Goal: Task Accomplishment & Management: Manage account settings

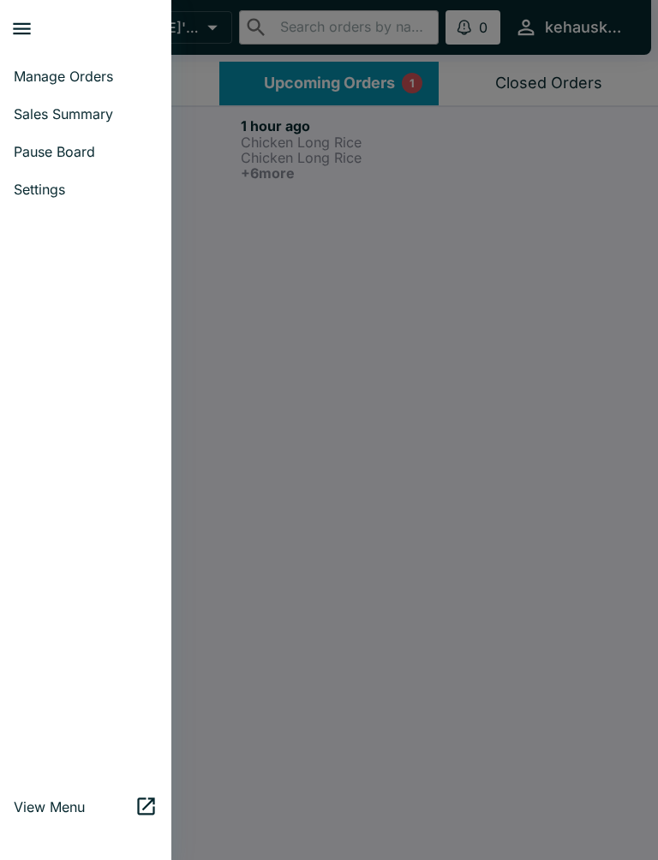
click at [105, 97] on link "Sales Summary" at bounding box center [85, 114] width 171 height 38
select select "03:00"
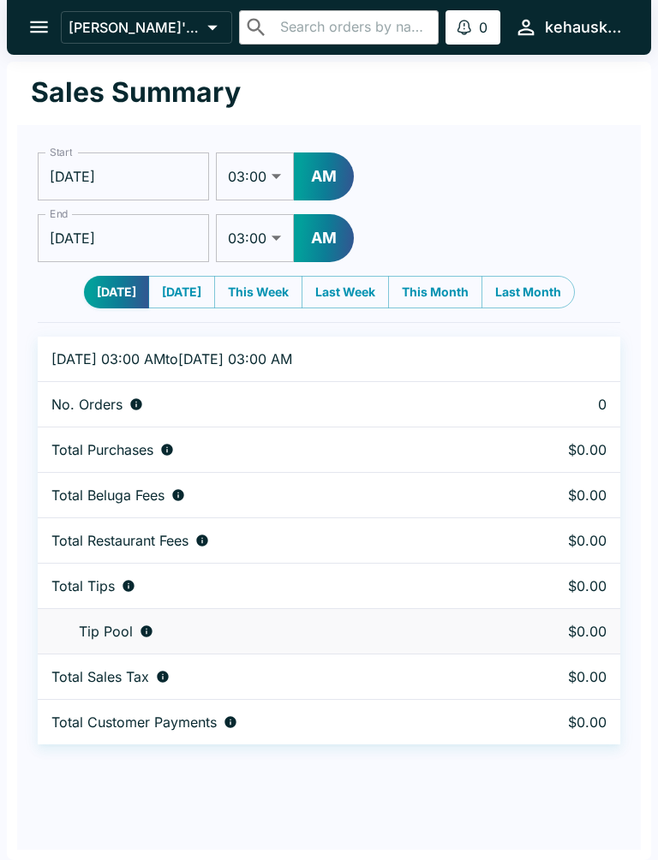
click at [39, 31] on icon "open drawer" at bounding box center [38, 26] width 23 height 23
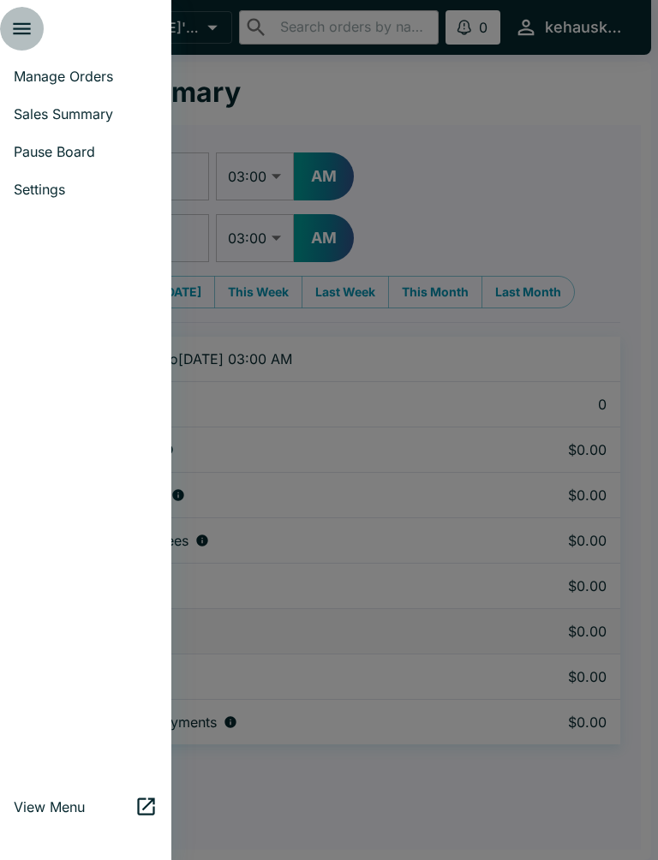
click at [36, 20] on button "close drawer" at bounding box center [22, 29] width 44 height 44
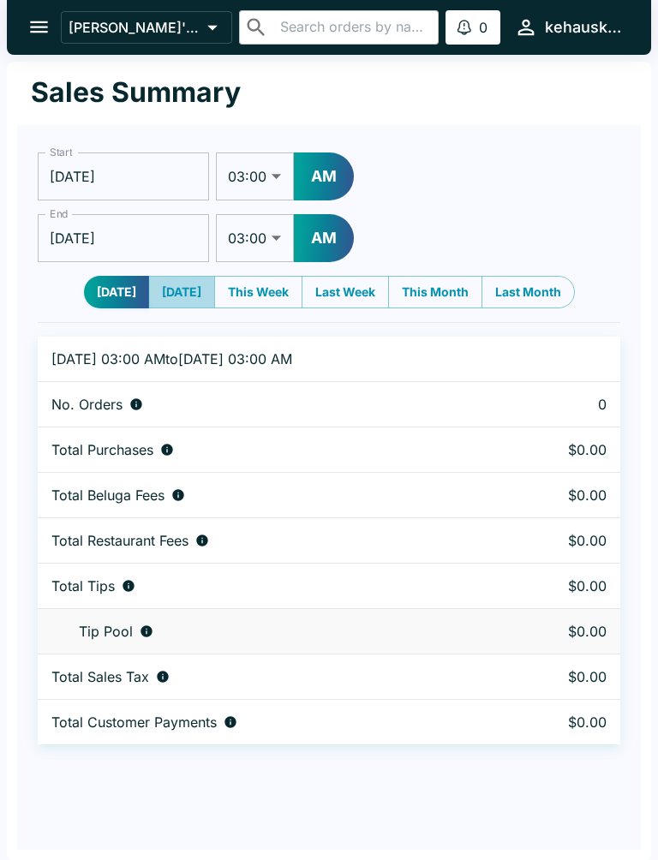
click at [170, 292] on button "[DATE]" at bounding box center [181, 292] width 67 height 33
type input "[DATE]"
click at [26, 23] on button "open drawer" at bounding box center [39, 27] width 44 height 44
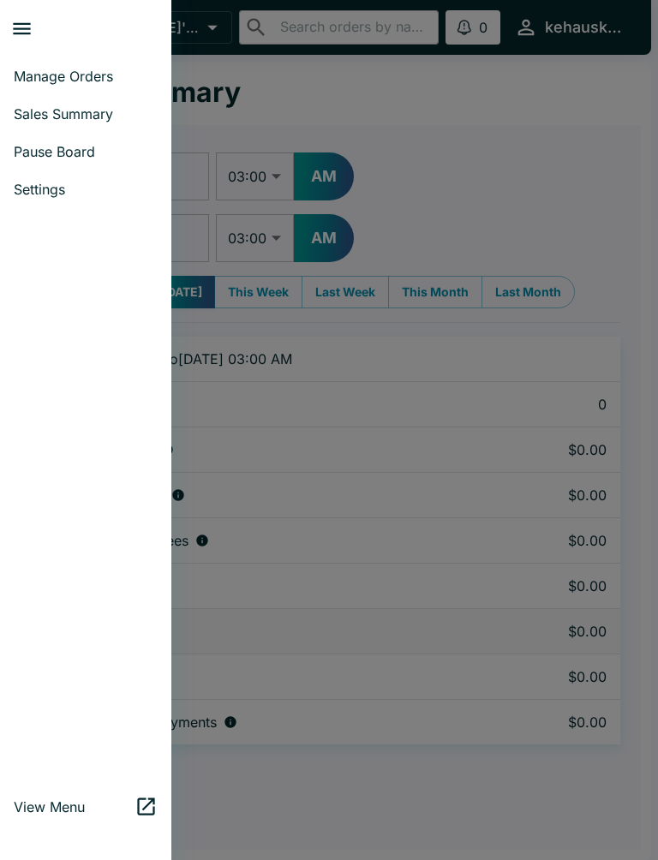
click at [81, 58] on link "Manage Orders" at bounding box center [85, 76] width 171 height 38
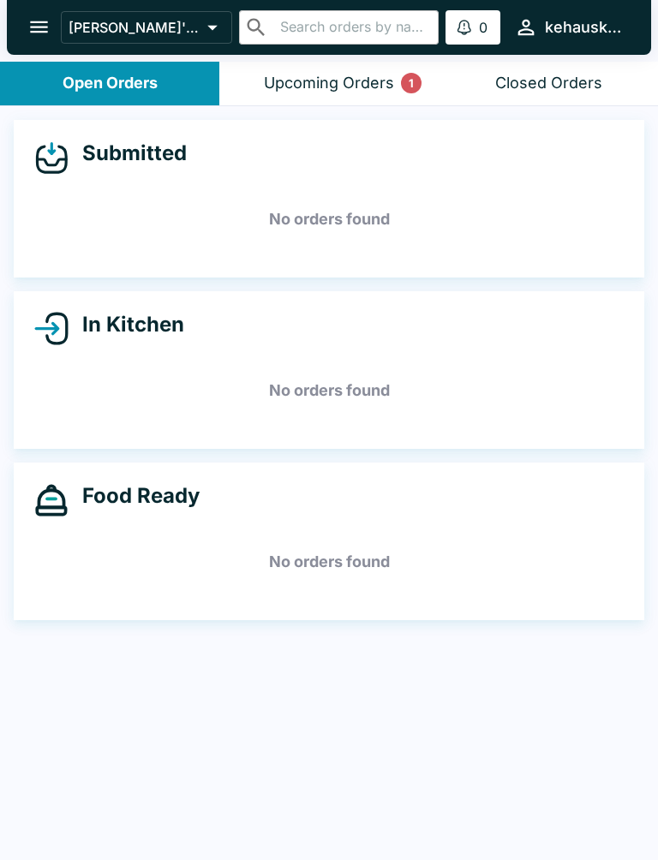
click at [326, 93] on button "Upcoming Orders 1" at bounding box center [328, 84] width 219 height 44
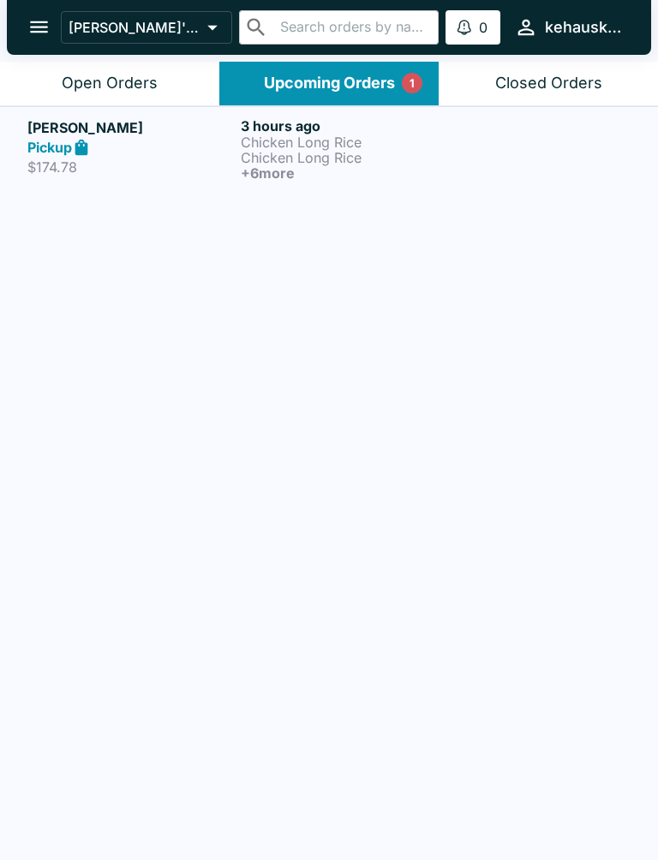
click at [299, 122] on h6 "3 hours ago" at bounding box center [344, 125] width 206 height 17
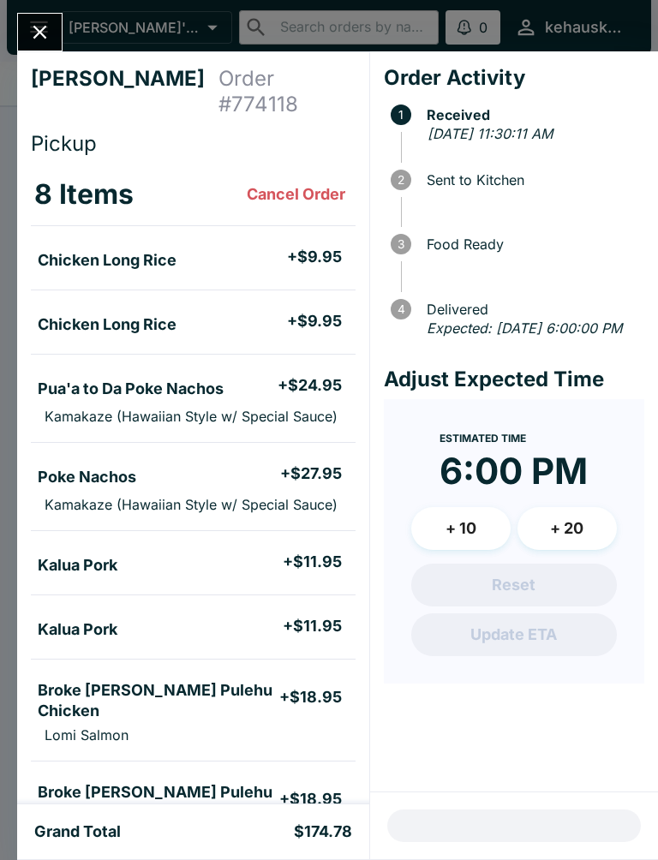
click at [39, 3] on div "[PERSON_NAME] Order # 774118 Pickup 8 Items Cancel Order Chicken Long Rice + $9…" at bounding box center [329, 430] width 658 height 860
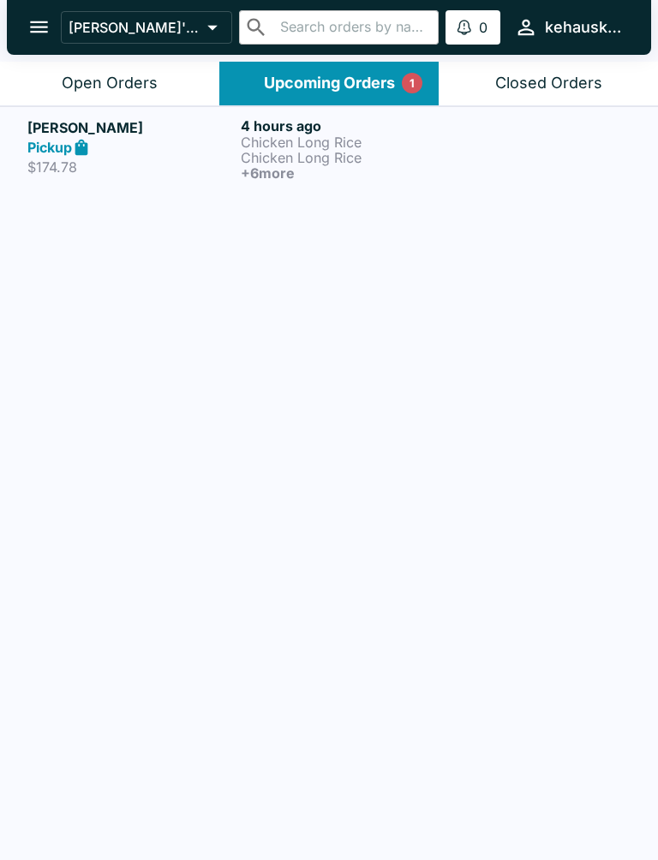
click at [286, 140] on p "Chicken Long Rice" at bounding box center [344, 141] width 206 height 15
